Goal: Task Accomplishment & Management: Manage account settings

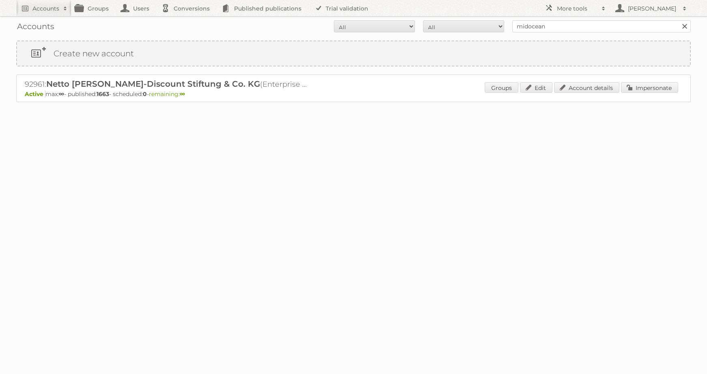
type input "midocean"
click at [678, 20] on input "Search" at bounding box center [684, 26] width 12 height 12
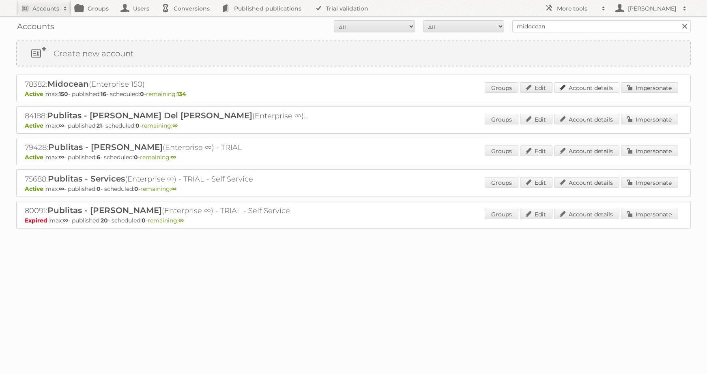
click at [594, 91] on link "Account details" at bounding box center [586, 87] width 65 height 11
